Goal: Check status

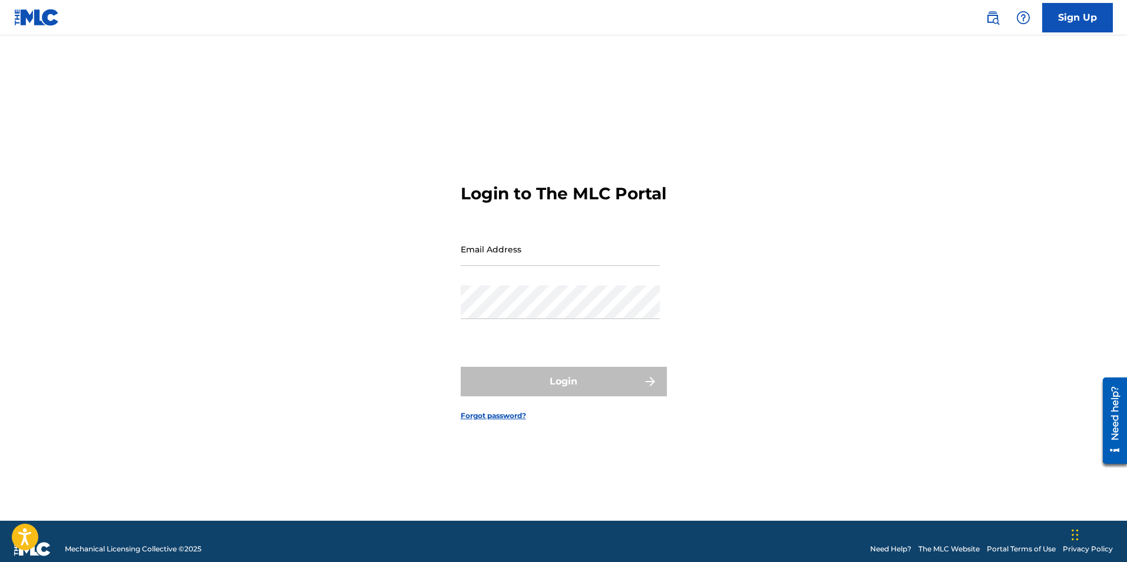
type input "[EMAIL_ADDRESS][DOMAIN_NAME]"
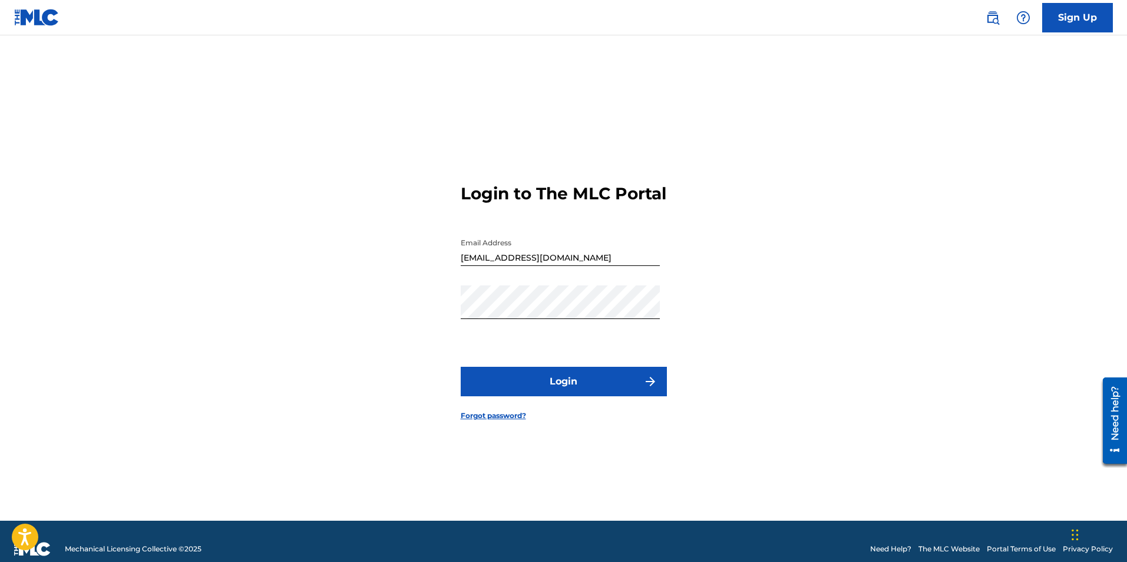
click at [578, 389] on button "Login" at bounding box center [564, 381] width 206 height 29
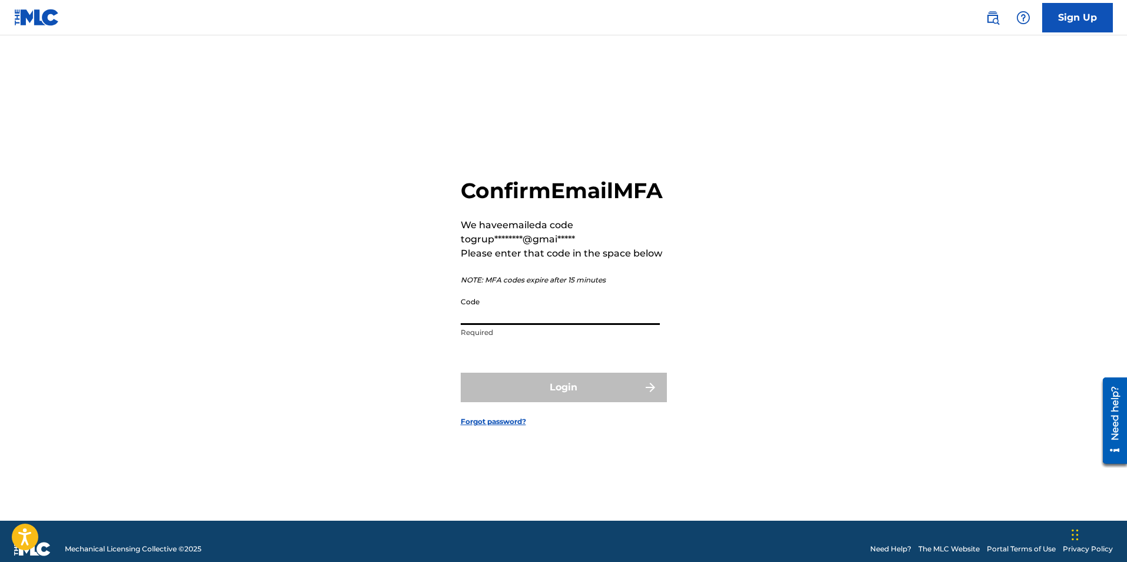
paste input "894095"
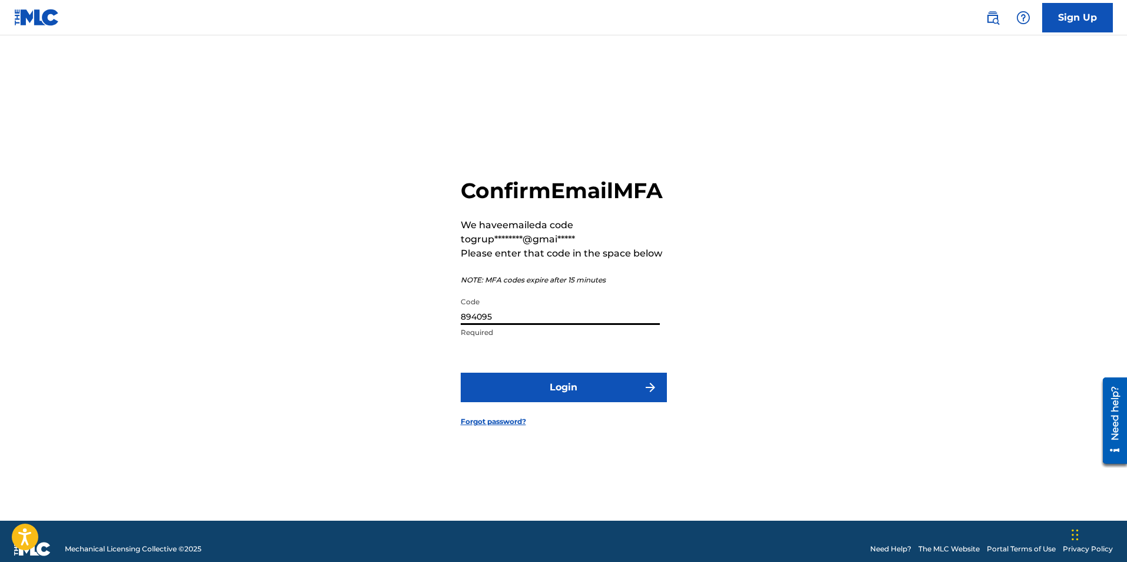
type input "894095"
click at [611, 394] on button "Login" at bounding box center [564, 386] width 206 height 29
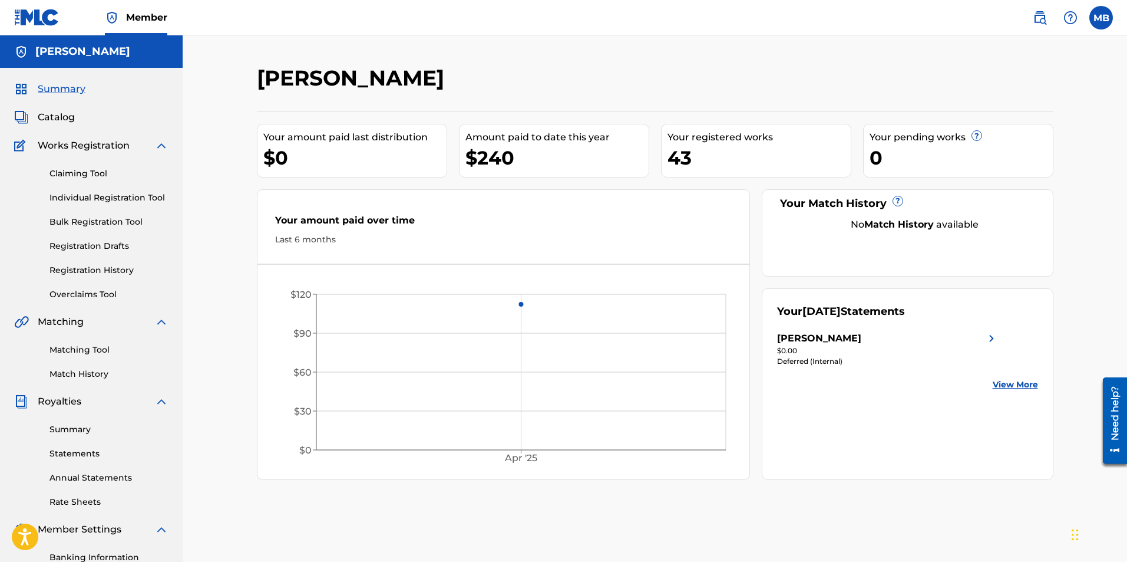
click at [84, 430] on link "Summary" at bounding box center [108, 429] width 119 height 12
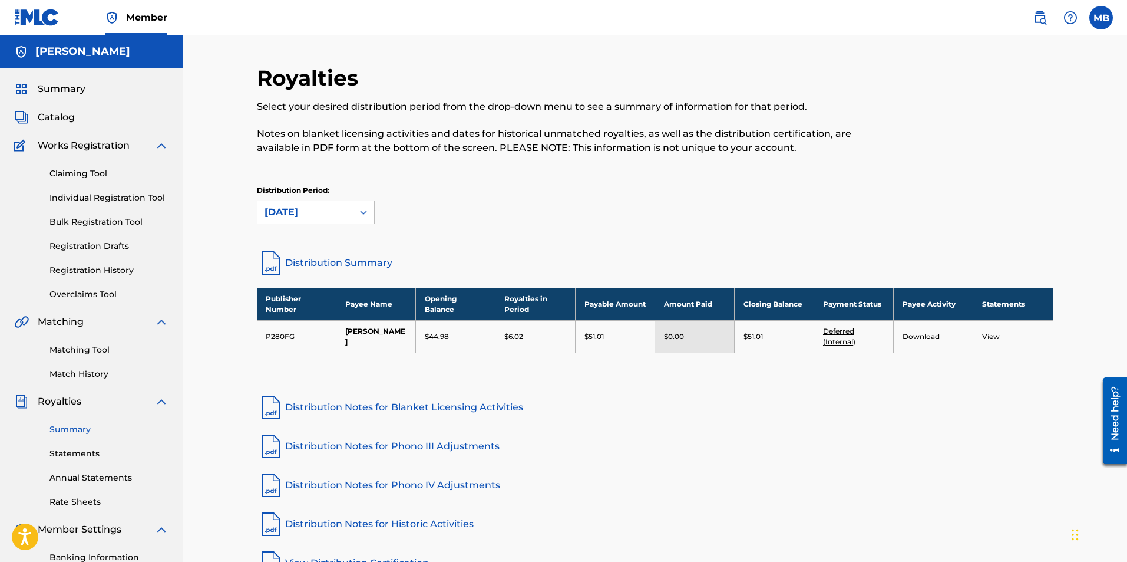
click at [843, 338] on link "Deferred (Internal)" at bounding box center [839, 335] width 32 height 19
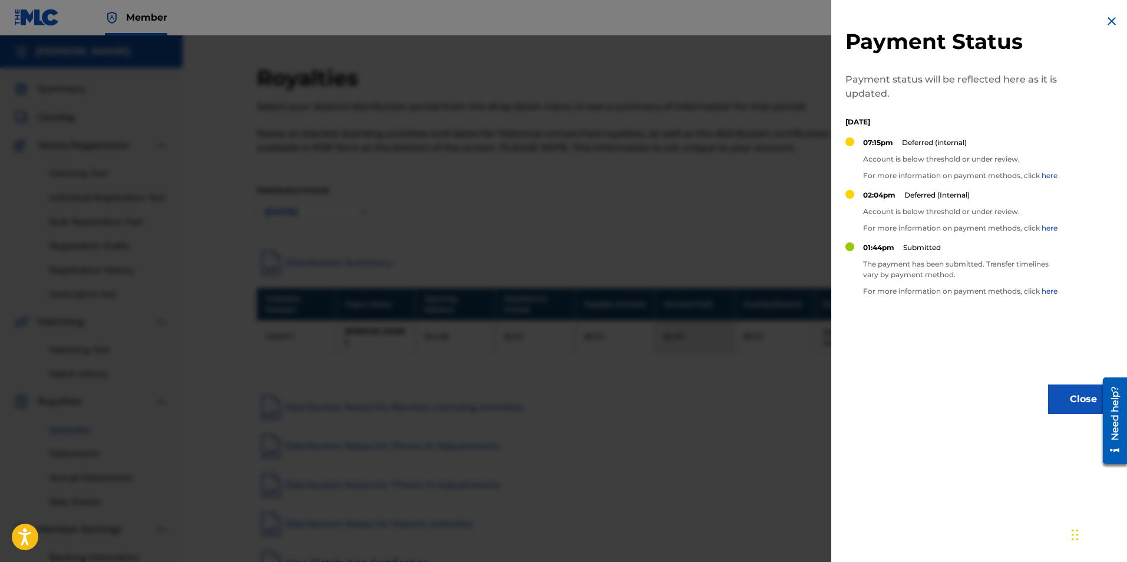
click at [1051, 173] on link "here" at bounding box center [1050, 175] width 16 height 9
click at [1108, 19] on img at bounding box center [1112, 21] width 14 height 14
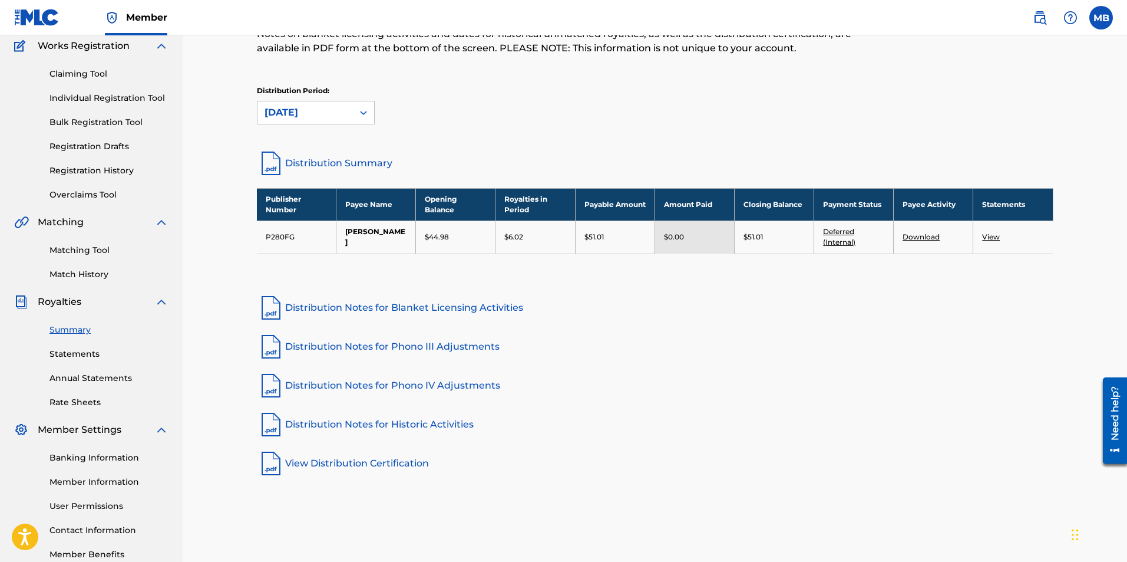
scroll to position [169, 0]
